Goal: Information Seeking & Learning: Learn about a topic

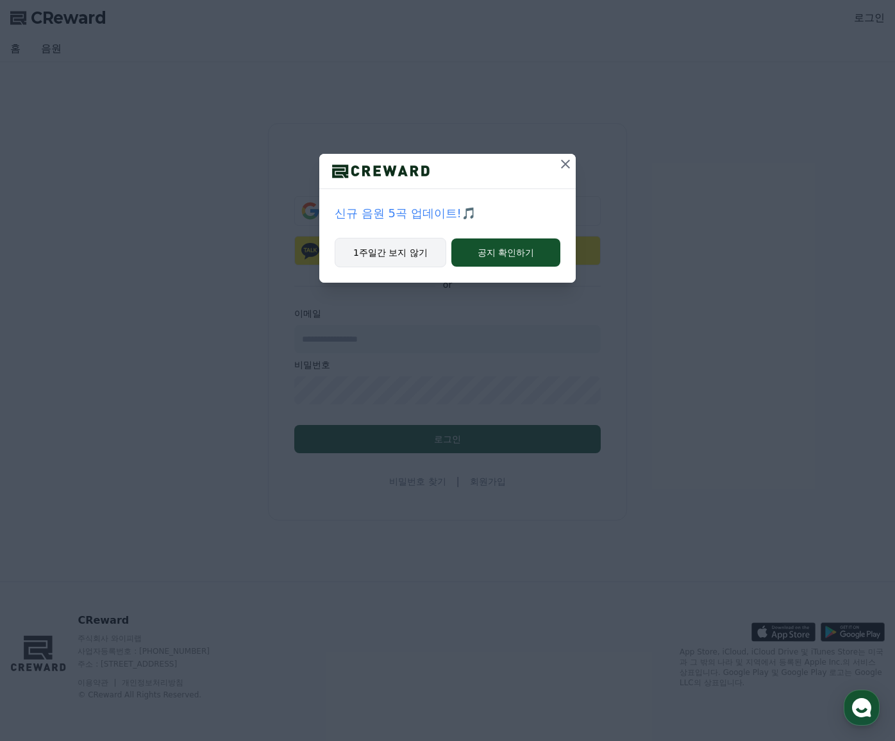
click at [392, 251] on button "1주일간 보지 않기" at bounding box center [391, 252] width 112 height 29
click at [411, 258] on button "1주일간 보지 않기" at bounding box center [391, 252] width 112 height 29
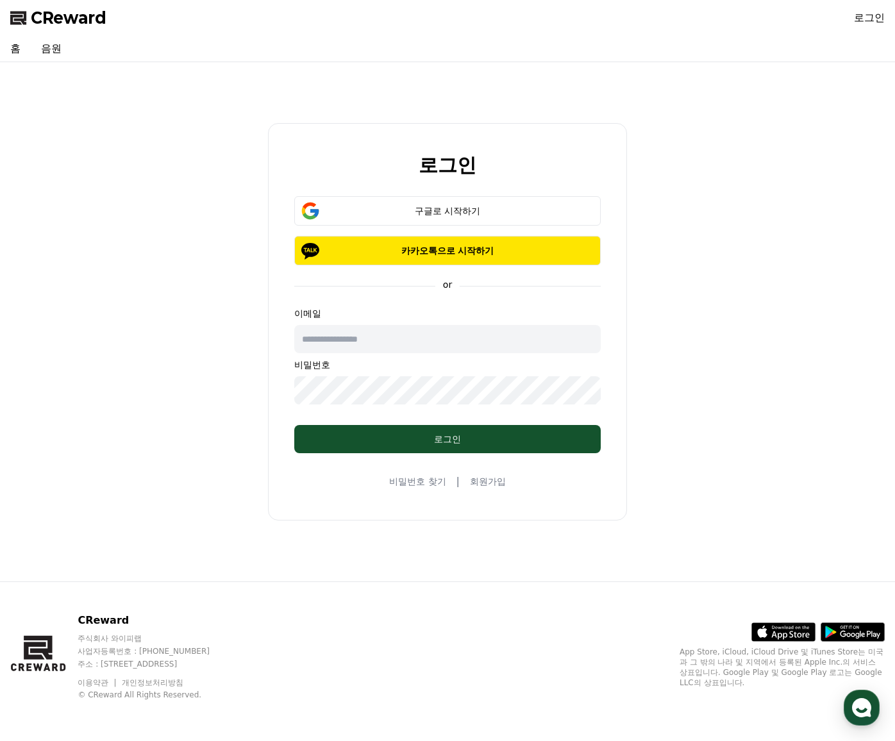
drag, startPoint x: 217, startPoint y: 0, endPoint x: 196, endPoint y: 311, distance: 311.6
click at [186, 303] on div "로그인 구글로 시작하기 카카오톡으로 시작하기 or 이메일 비밀번호 로그인 비밀번호 찾기 | 회원가입" at bounding box center [447, 321] width 885 height 509
click at [351, 344] on input "text" at bounding box center [447, 339] width 306 height 28
type input "*"
type input "**********"
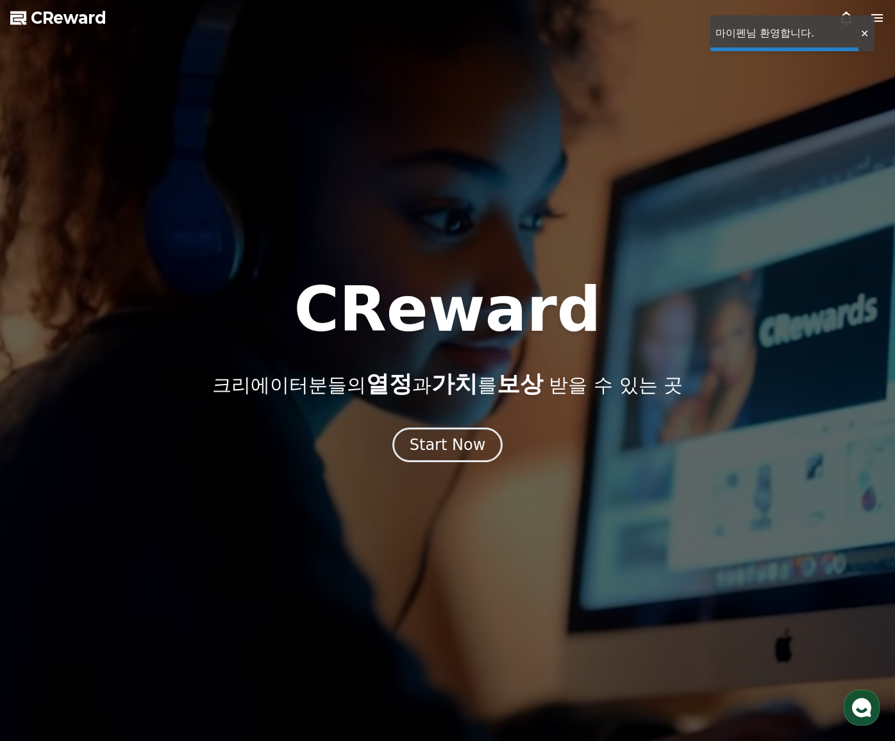
click at [408, 444] on button "Start Now" at bounding box center [447, 445] width 111 height 35
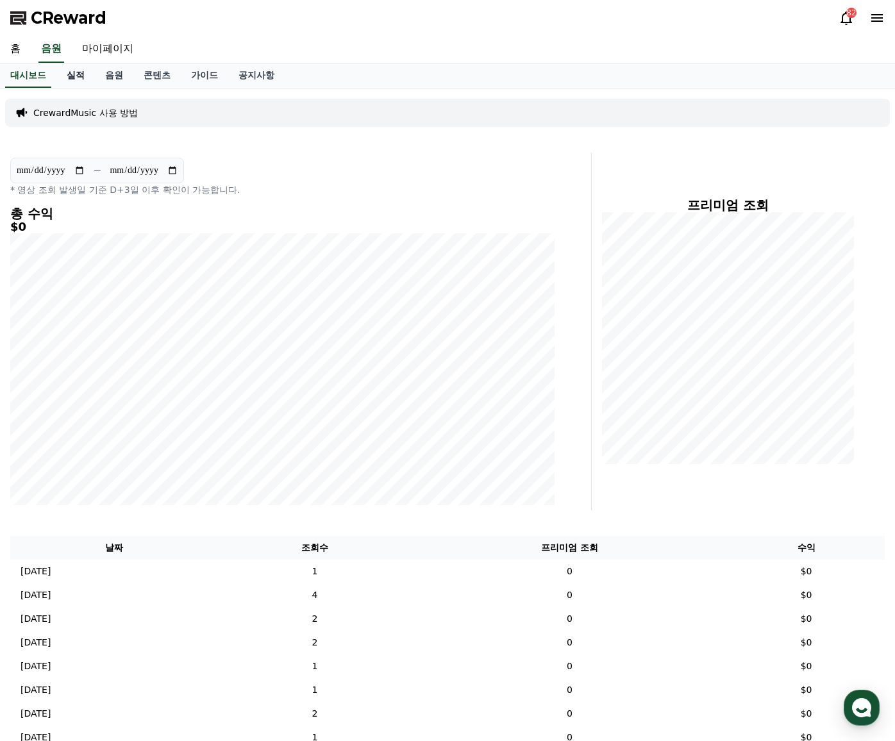
click at [70, 76] on link "실적" at bounding box center [75, 75] width 38 height 24
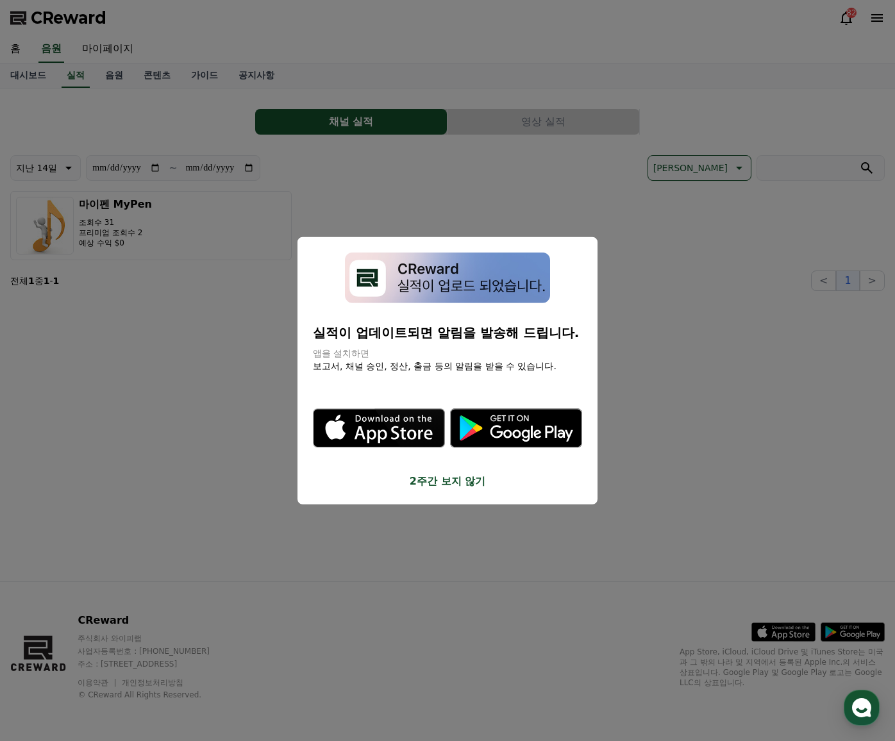
click at [440, 484] on button "2주간 보지 않기" at bounding box center [447, 480] width 269 height 15
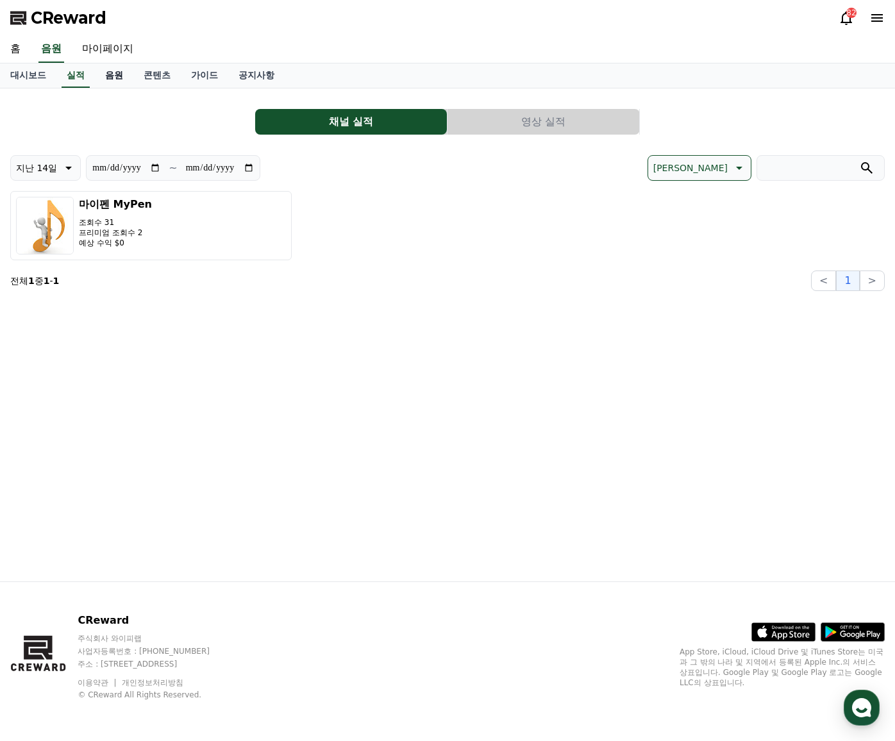
click at [112, 74] on link "음원" at bounding box center [114, 75] width 38 height 24
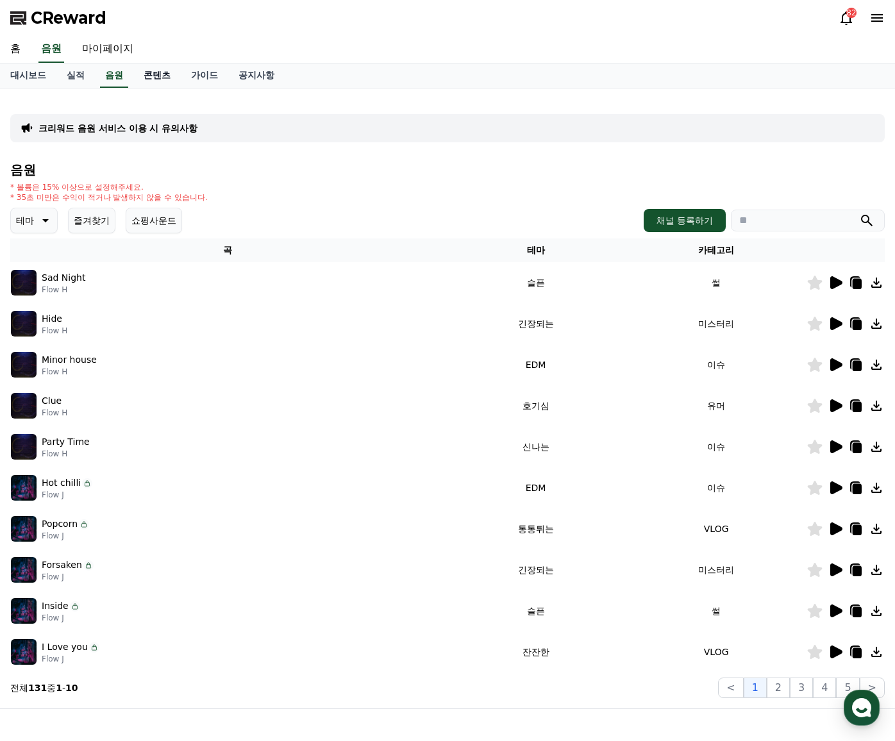
click at [153, 77] on link "콘텐츠" at bounding box center [156, 75] width 47 height 24
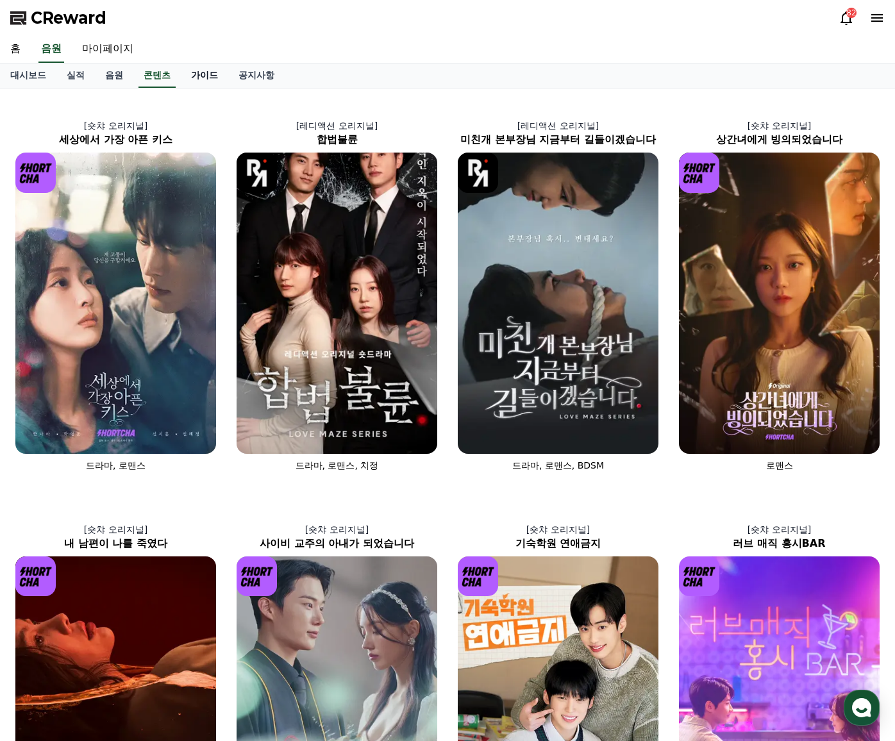
click at [205, 78] on link "가이드" at bounding box center [204, 75] width 47 height 24
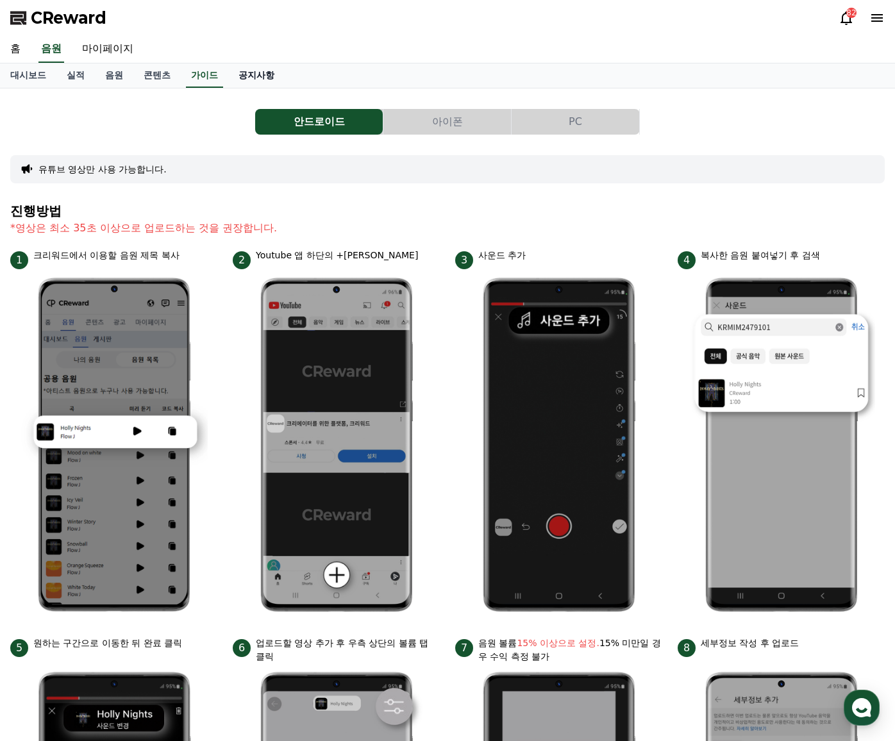
click at [246, 70] on link "공지사항" at bounding box center [256, 75] width 56 height 24
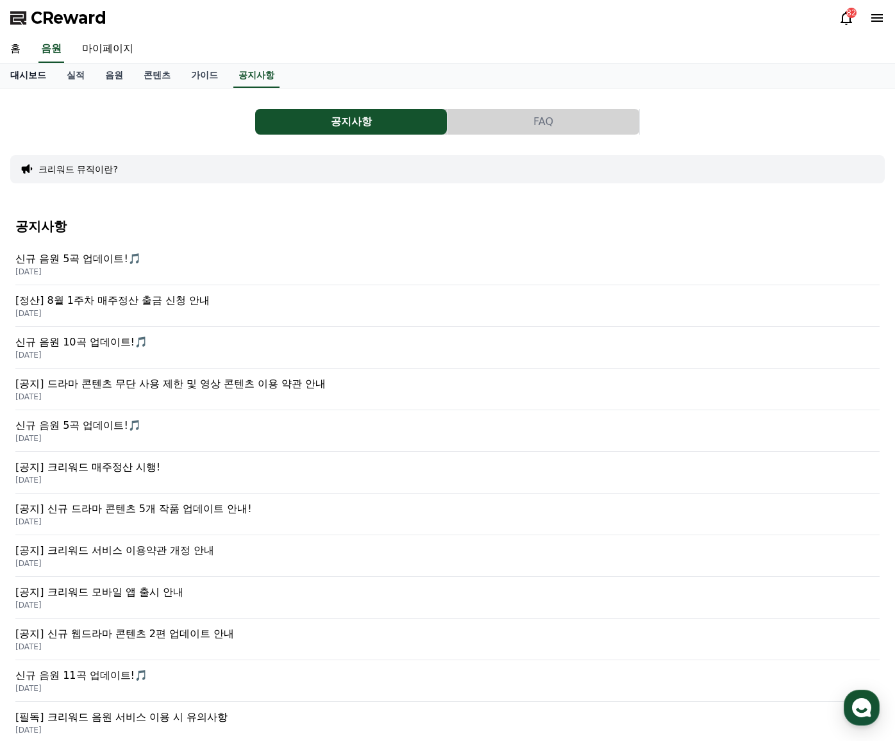
click at [32, 78] on link "대시보드" at bounding box center [28, 75] width 56 height 24
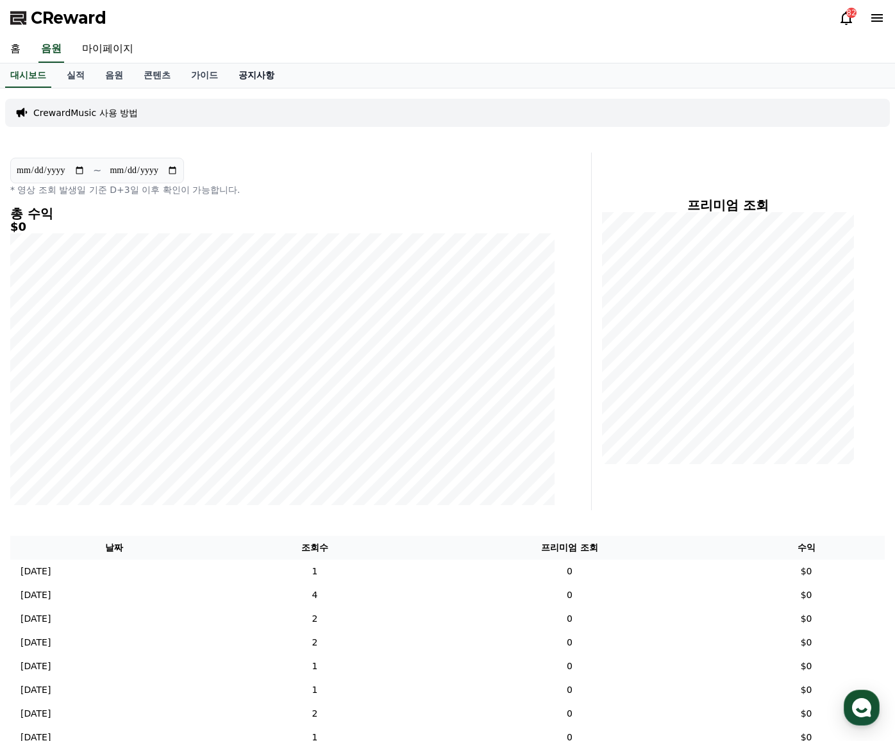
click at [251, 79] on link "공지사항" at bounding box center [256, 75] width 56 height 24
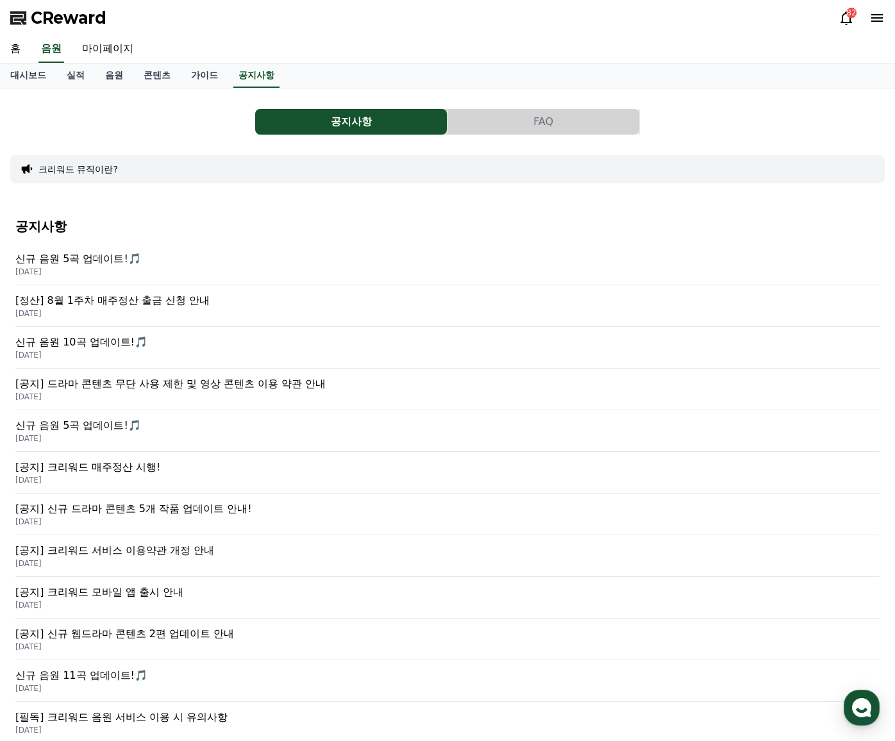
click at [153, 590] on p "[공지] 크리워드 모바일 앱 출시 안내" at bounding box center [447, 592] width 864 height 15
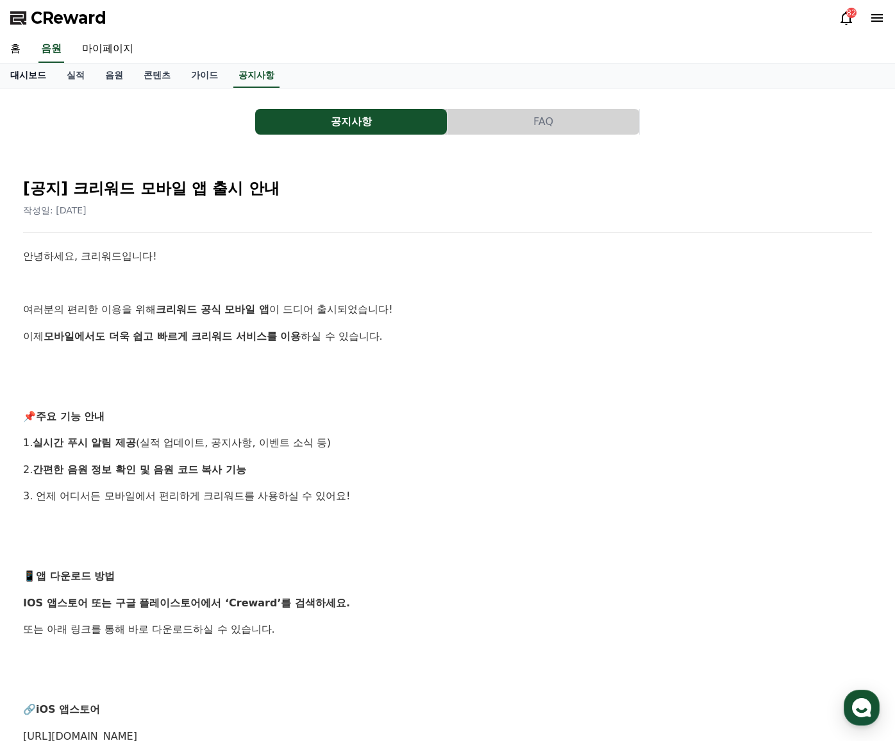
click at [31, 86] on link "대시보드" at bounding box center [28, 75] width 56 height 24
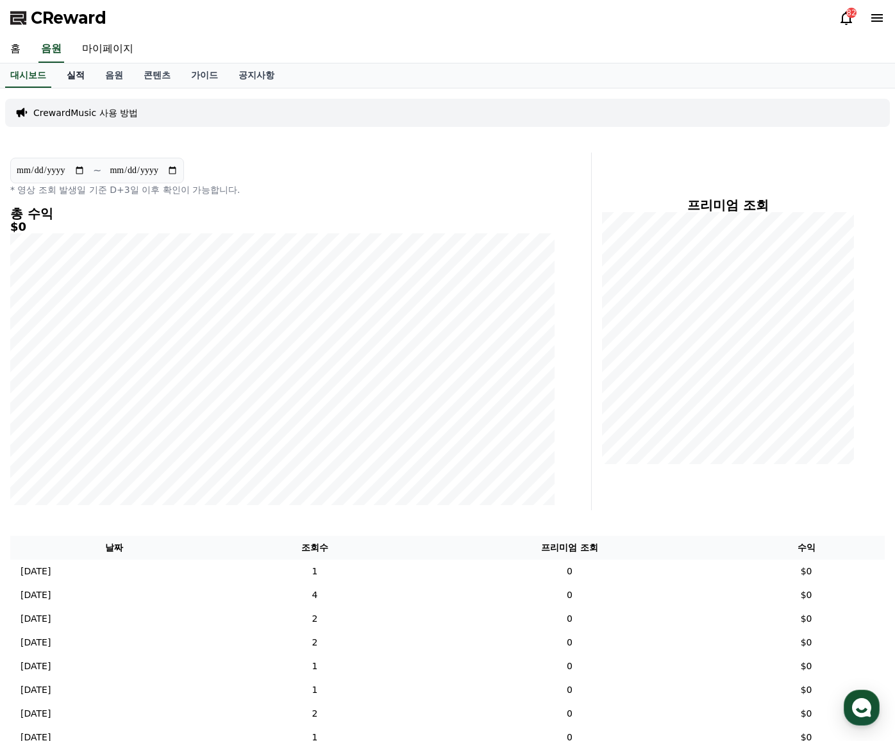
click at [81, 74] on link "실적" at bounding box center [75, 75] width 38 height 24
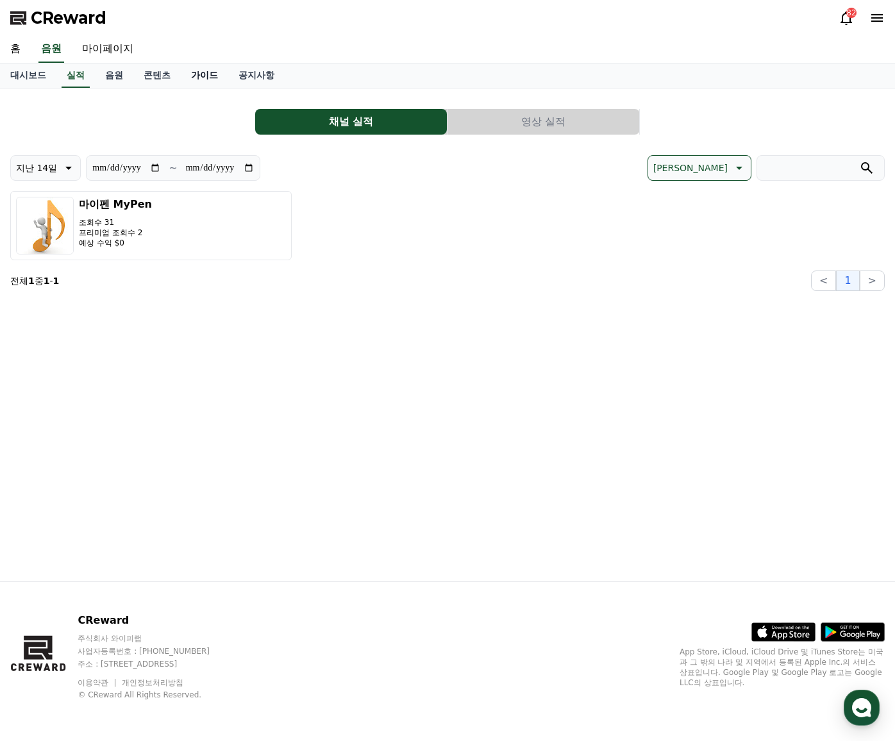
click at [194, 76] on link "가이드" at bounding box center [204, 75] width 47 height 24
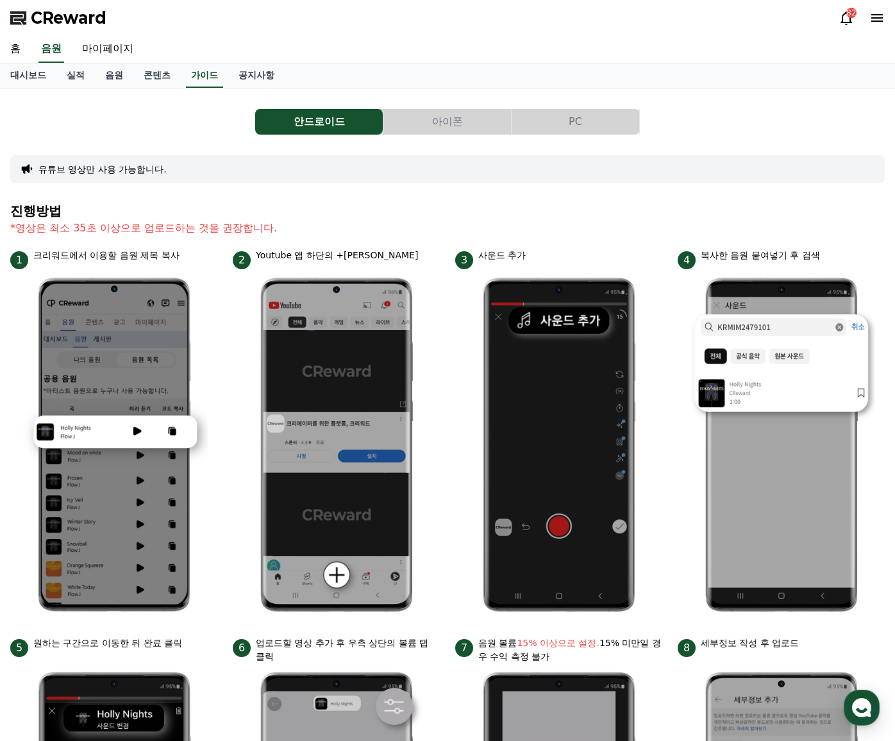
click at [415, 63] on div "대시보드 실적 음원 콘텐츠 가이드 공지사항" at bounding box center [447, 75] width 895 height 24
click at [28, 69] on link "대시보드" at bounding box center [28, 75] width 56 height 24
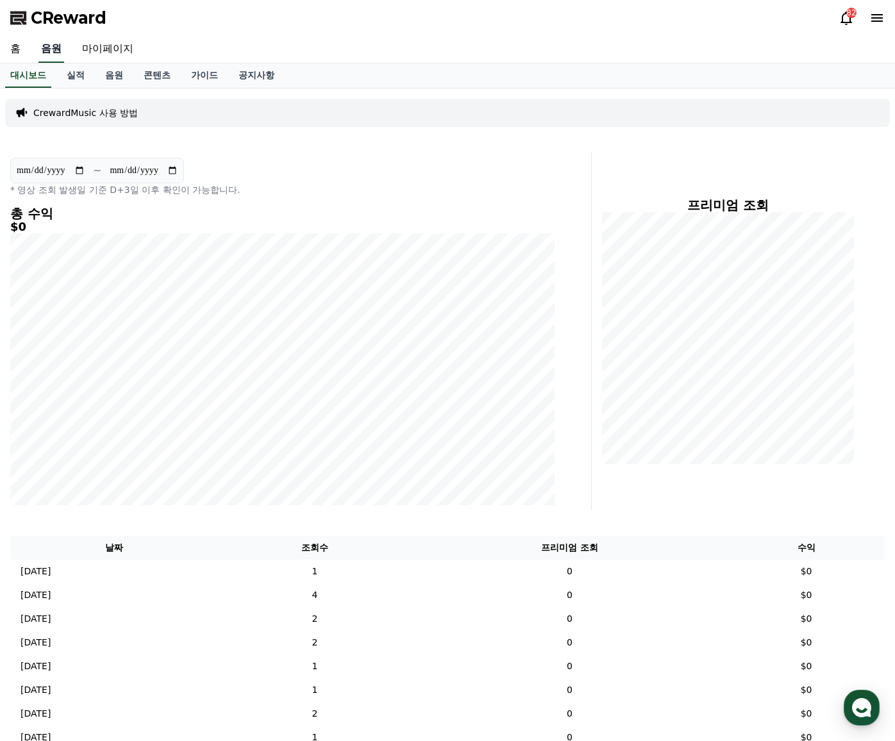
click at [63, 49] on link "음원" at bounding box center [51, 49] width 26 height 27
click at [49, 48] on link "음원" at bounding box center [51, 49] width 26 height 27
click at [16, 43] on link "홈" at bounding box center [15, 49] width 31 height 27
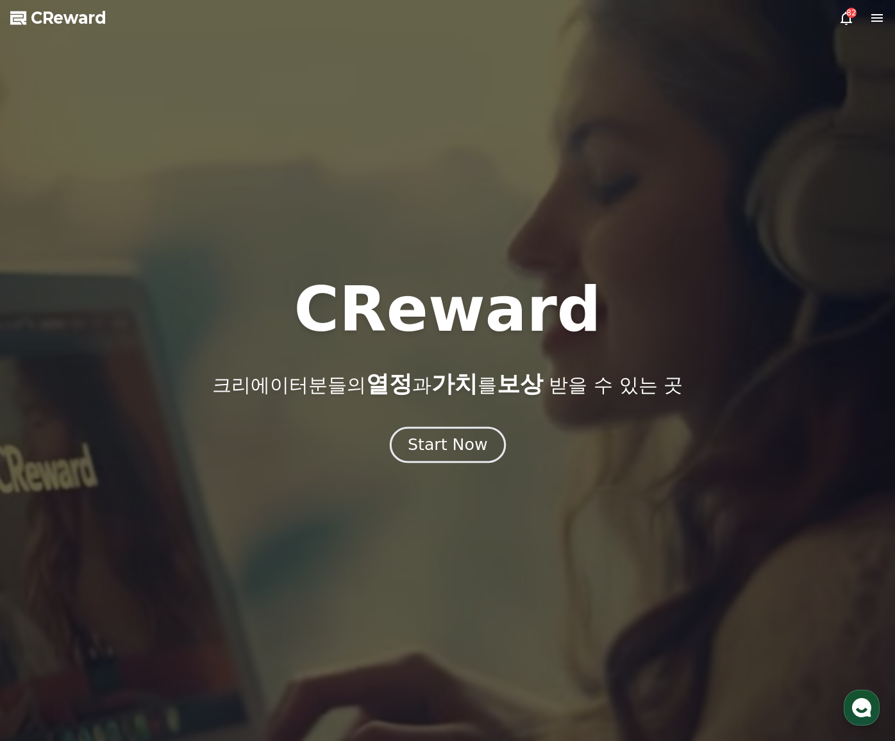
click at [449, 450] on div "Start Now" at bounding box center [447, 445] width 79 height 22
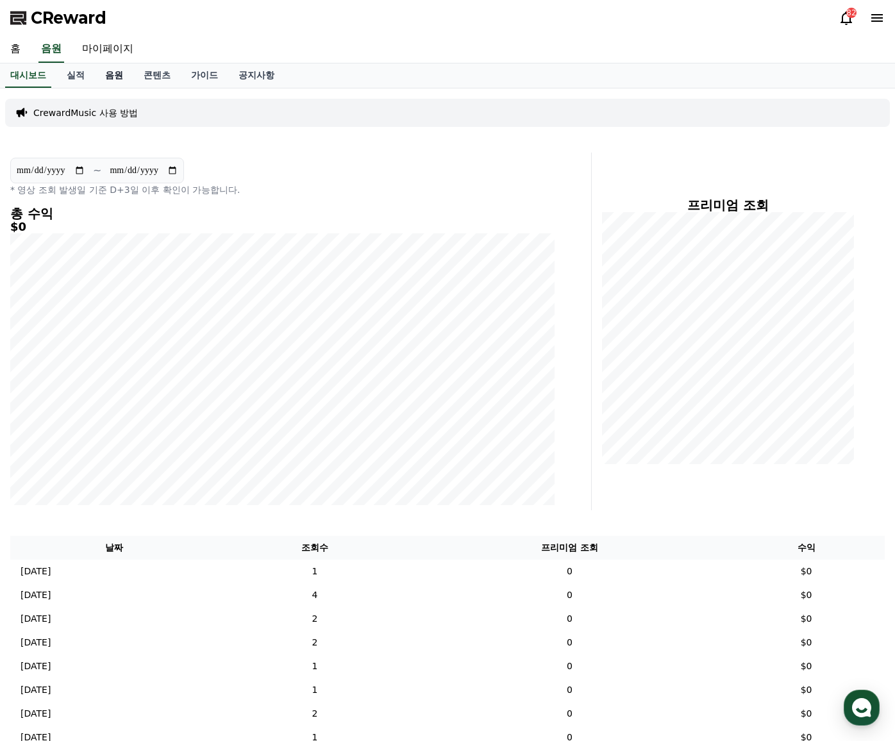
click at [118, 73] on link "음원" at bounding box center [114, 75] width 38 height 24
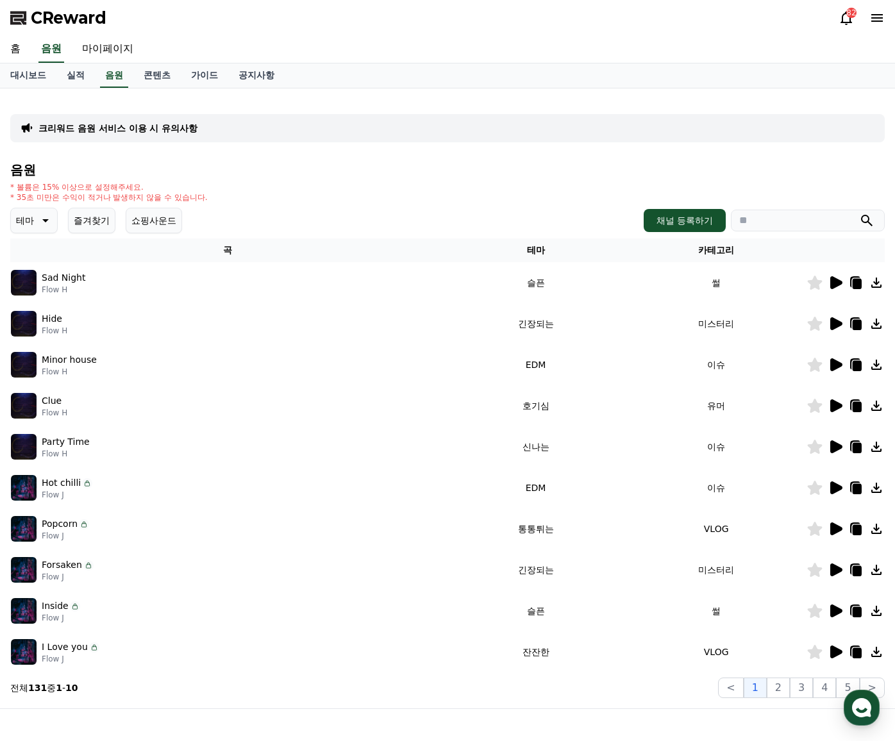
click at [92, 221] on button "즐겨찾기" at bounding box center [91, 221] width 47 height 26
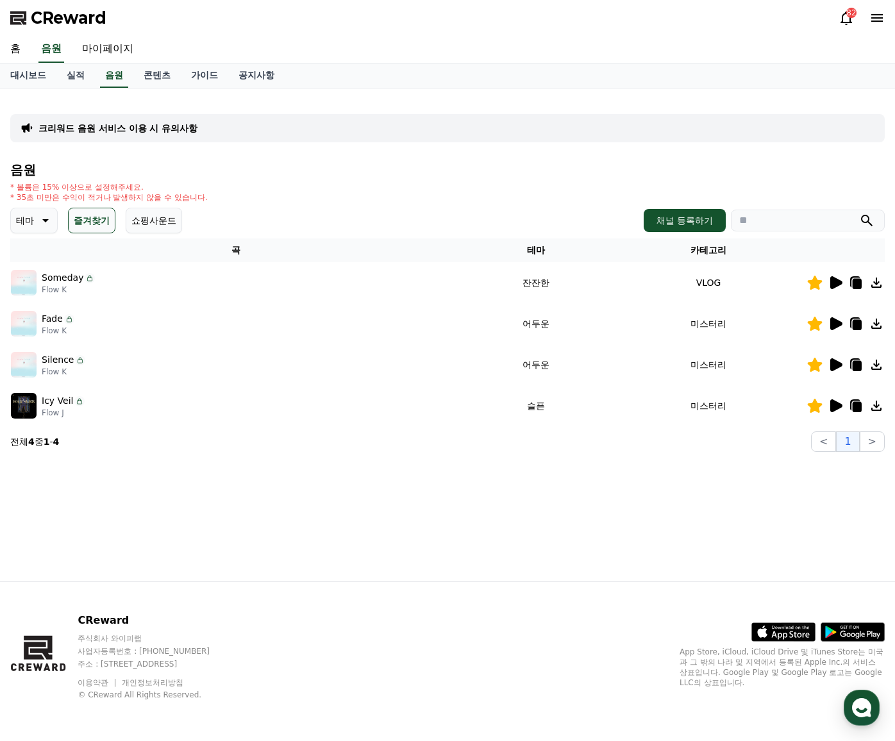
click at [838, 285] on icon at bounding box center [836, 282] width 12 height 13
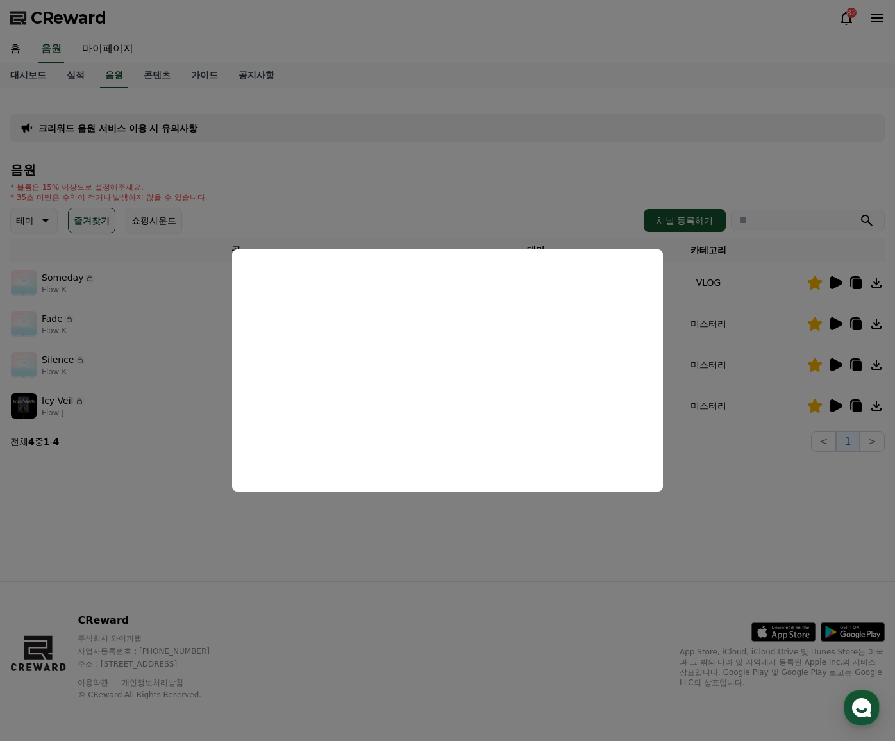
click at [615, 167] on button "close modal" at bounding box center [447, 370] width 895 height 741
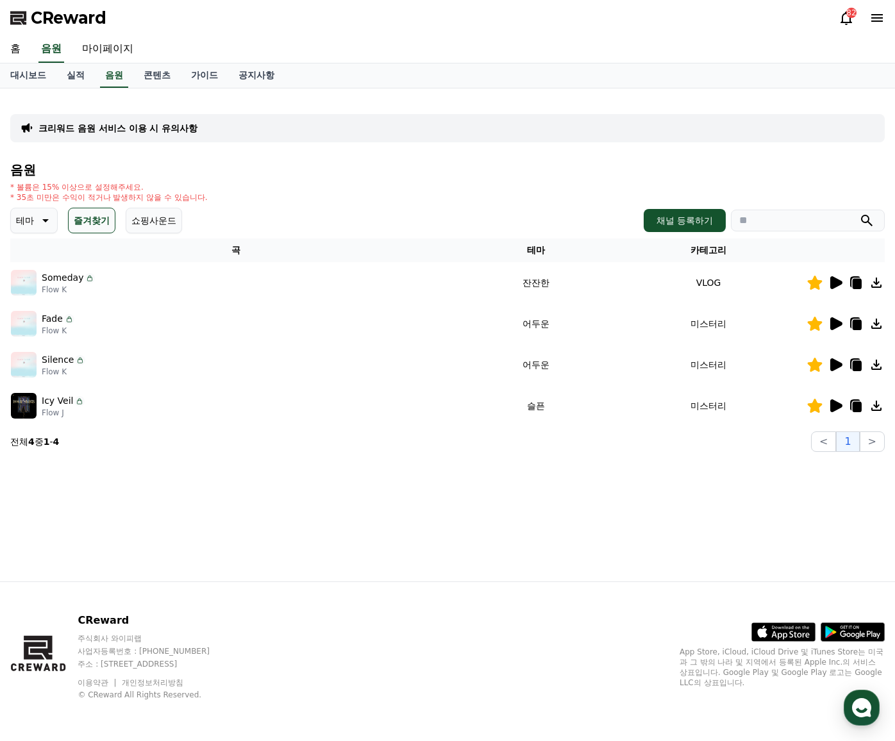
click at [857, 283] on icon at bounding box center [857, 284] width 9 height 10
click at [75, 529] on div "크리워드 음원 서비스 이용 시 유의사항 음원 * 볼륨은 15% 이상으로 설정해주세요. * 35초 미만은 수익이 적거나 발생하지 않을 수 있습니…" at bounding box center [447, 334] width 895 height 493
